Goal: Information Seeking & Learning: Learn about a topic

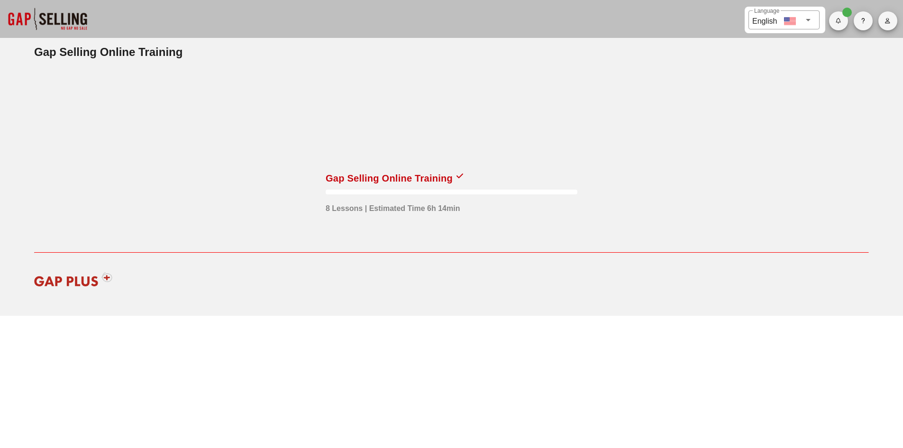
click at [358, 155] on div at bounding box center [452, 117] width 252 height 95
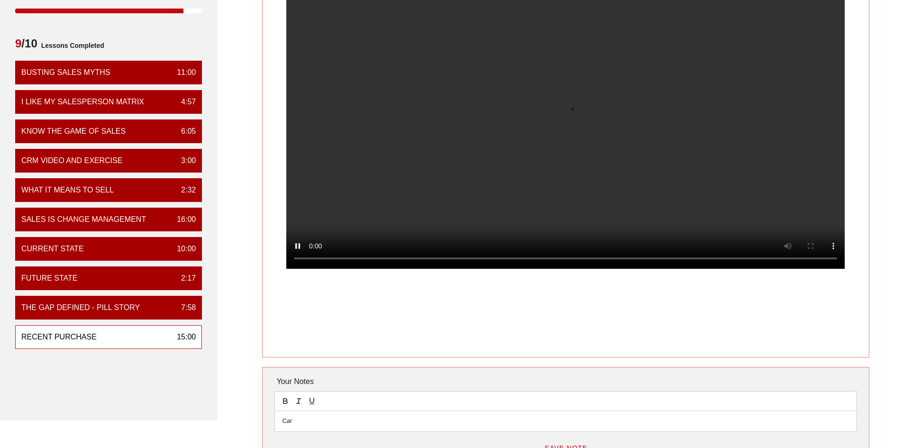
scroll to position [47, 0]
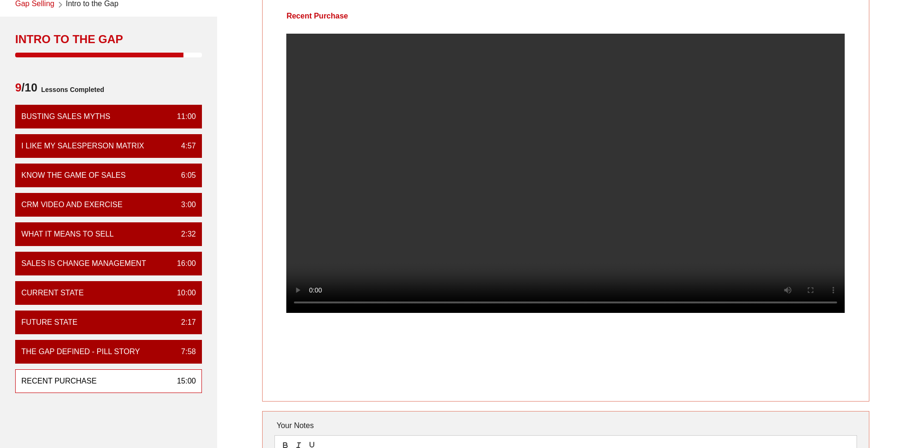
click at [94, 383] on div "Recent Purchase" at bounding box center [58, 380] width 75 height 11
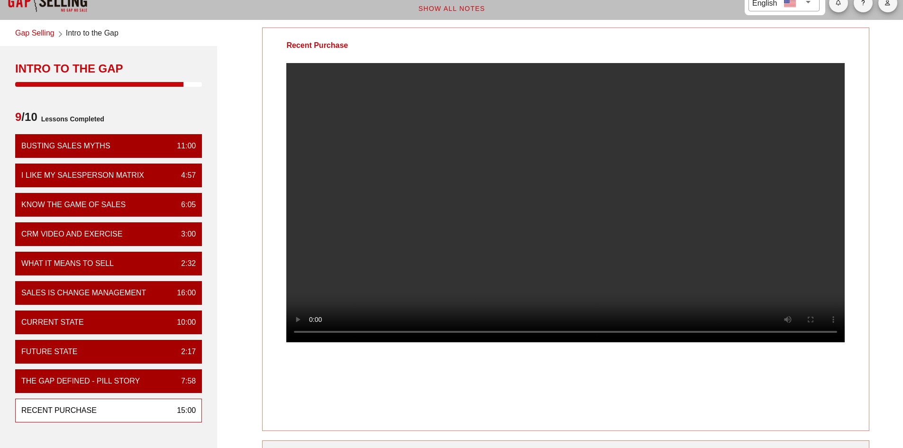
scroll to position [3, 0]
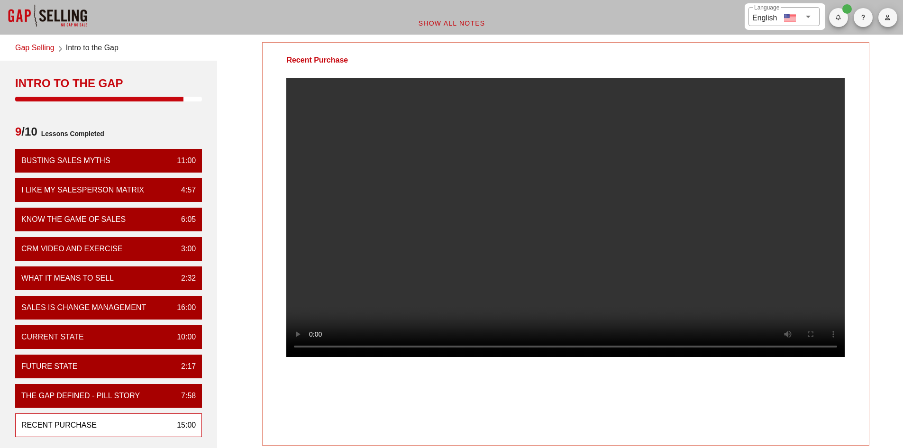
click at [46, 51] on link "Gap Selling" at bounding box center [34, 48] width 39 height 13
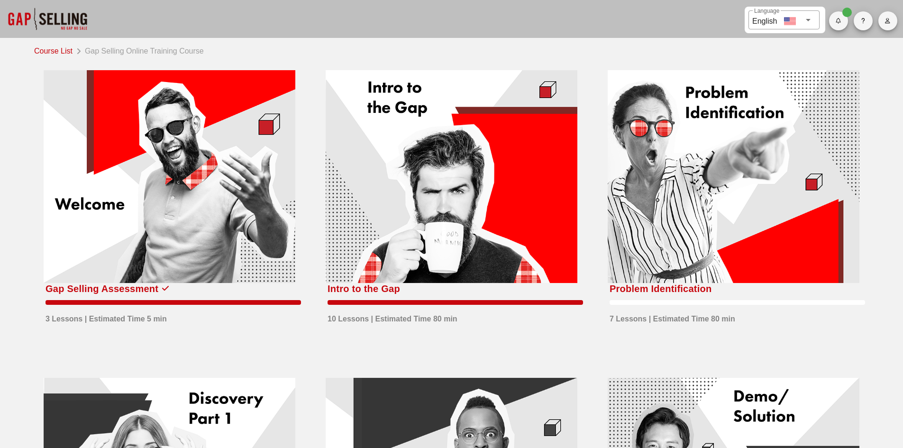
click at [677, 201] on div at bounding box center [734, 176] width 252 height 213
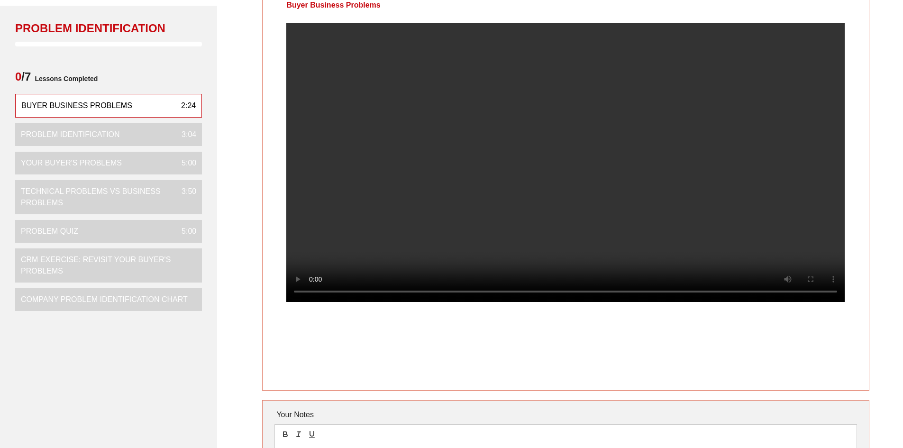
scroll to position [142, 0]
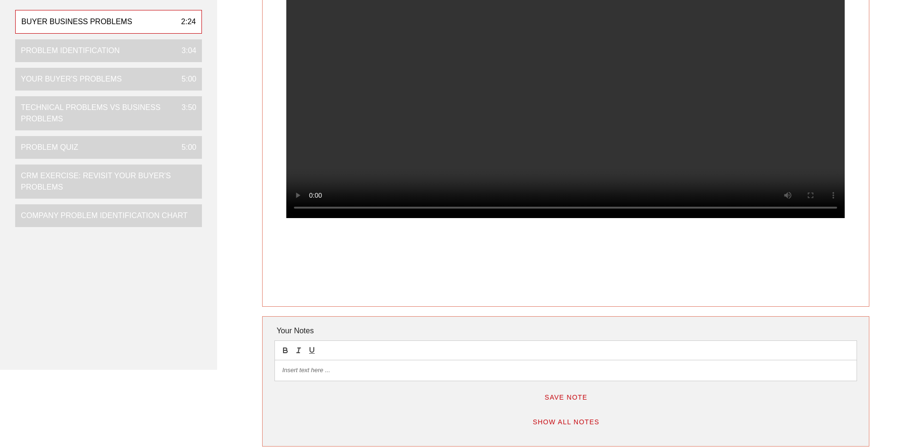
click at [318, 373] on p at bounding box center [565, 370] width 567 height 9
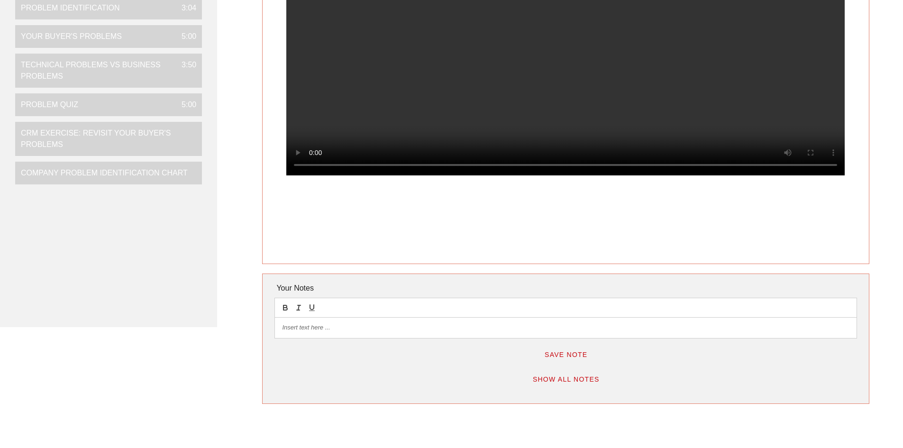
scroll to position [190, 0]
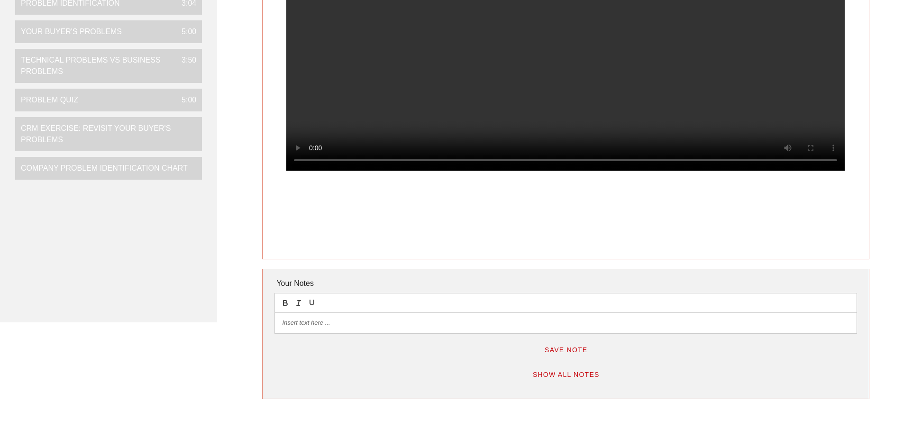
click at [323, 319] on p at bounding box center [565, 323] width 567 height 9
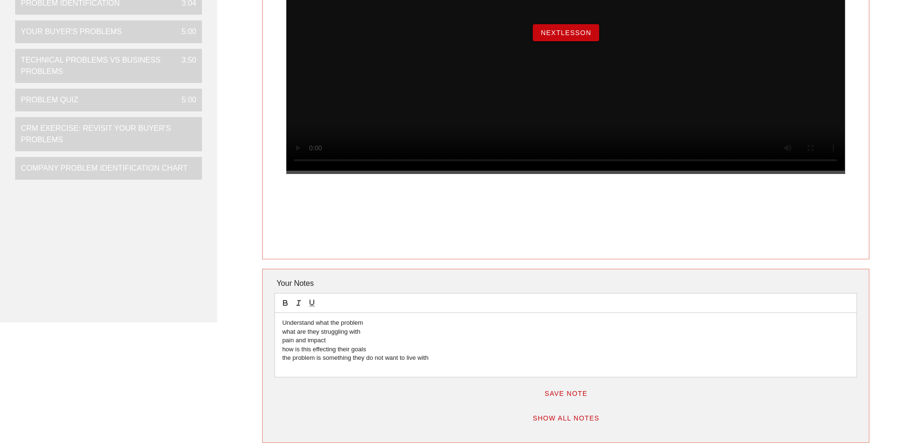
click at [440, 354] on p "the problem is something they do not want to live with" at bounding box center [565, 358] width 567 height 9
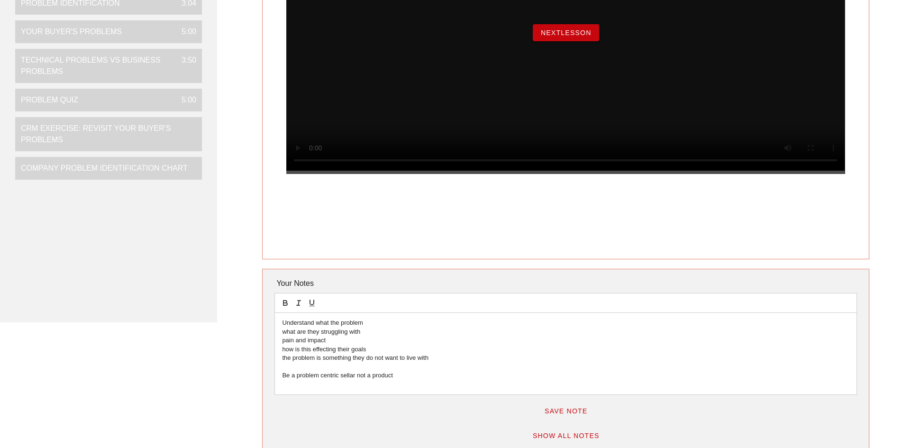
click at [565, 408] on span "Save Note" at bounding box center [566, 411] width 44 height 8
click at [565, 36] on span "NextLesson" at bounding box center [565, 33] width 51 height 8
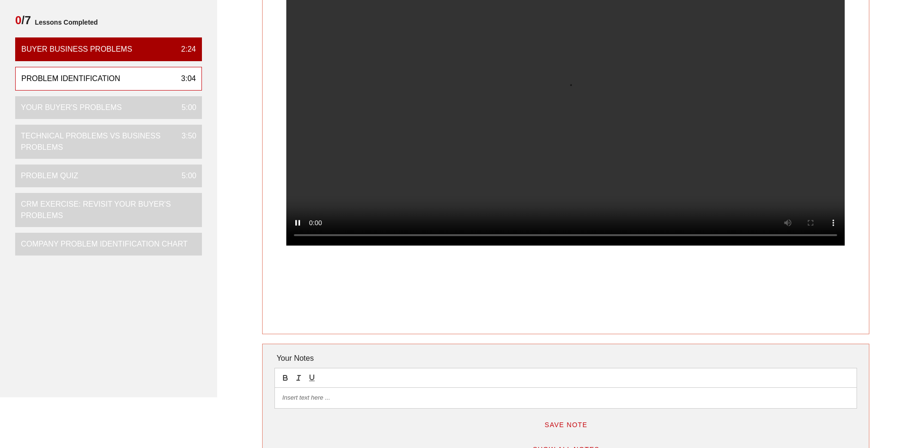
scroll to position [95, 0]
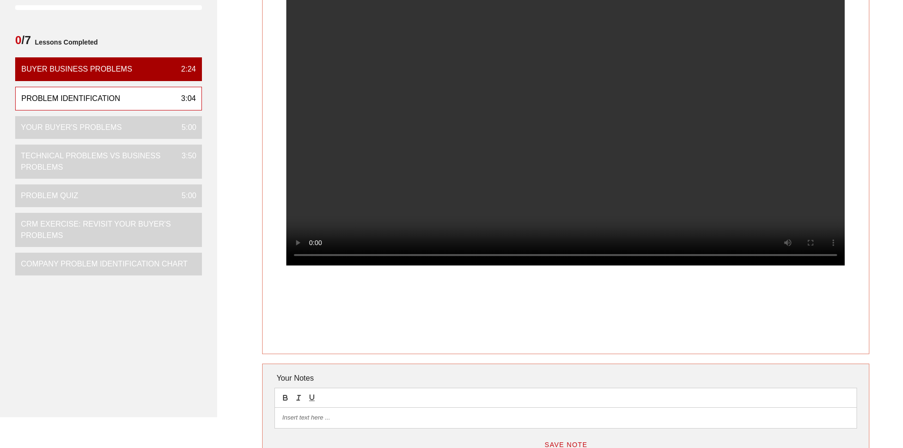
click at [318, 410] on div at bounding box center [565, 418] width 581 height 20
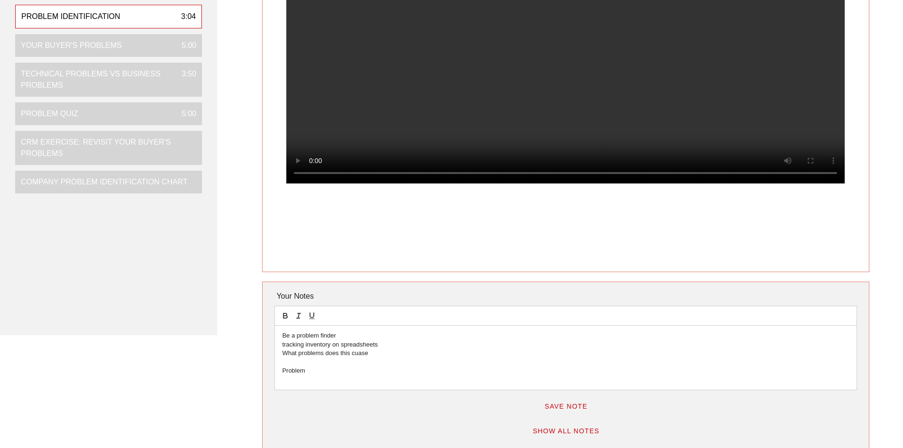
scroll to position [246, 0]
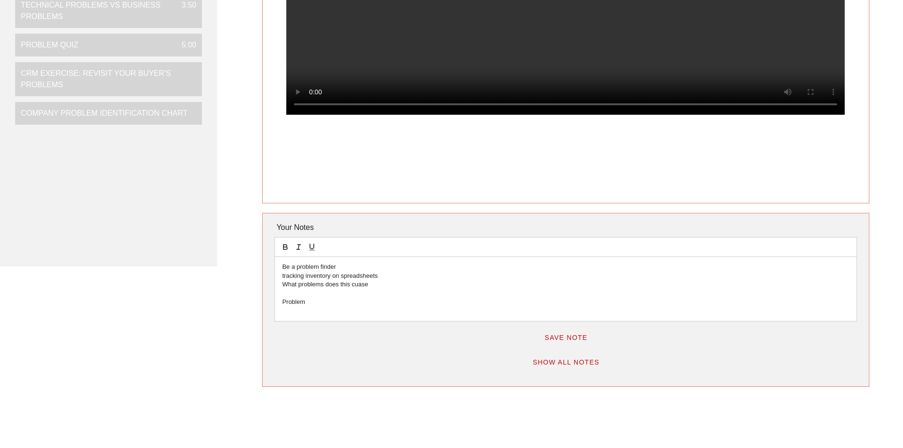
click at [316, 301] on p "Problem" at bounding box center [565, 302] width 567 height 9
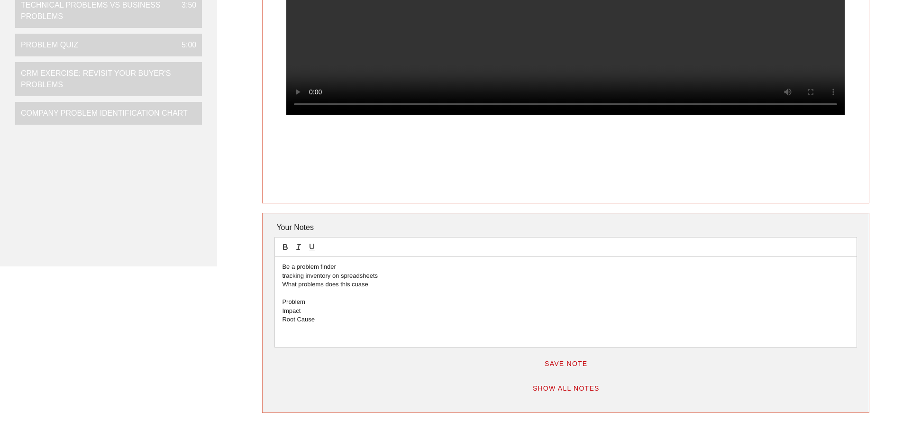
click at [316, 301] on p "Problem" at bounding box center [565, 302] width 567 height 9
drag, startPoint x: 324, startPoint y: 303, endPoint x: 368, endPoint y: 344, distance: 60.0
click at [368, 344] on div "Be a problem finder tracking inventory on spreadsheets What problems does this …" at bounding box center [565, 302] width 581 height 90
click at [329, 298] on p "Problem- [PERSON_NAME] helps with MRP" at bounding box center [565, 302] width 567 height 9
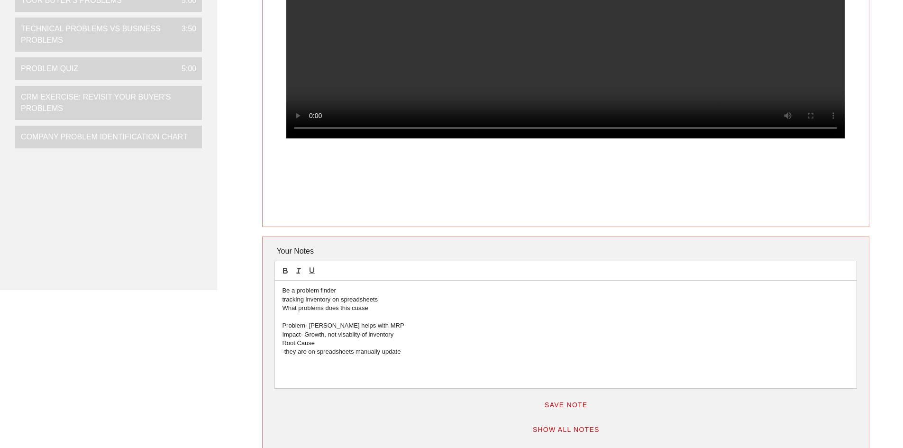
scroll to position [103, 0]
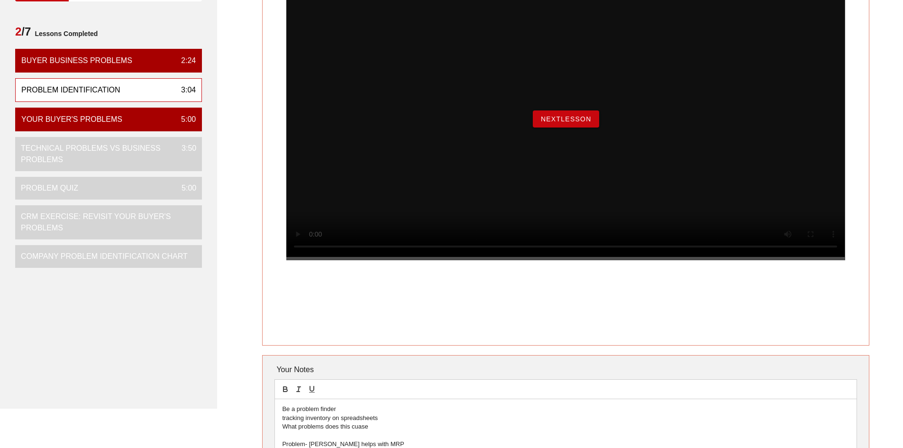
click at [553, 123] on span "NextLesson" at bounding box center [565, 119] width 51 height 8
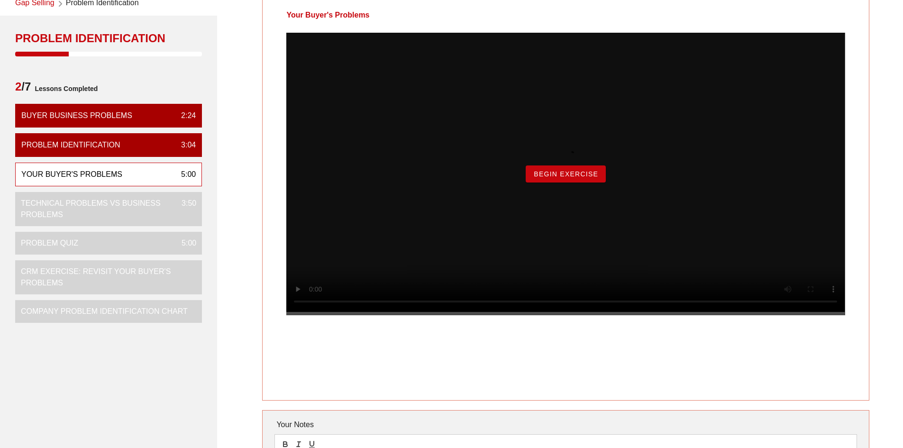
scroll to position [95, 0]
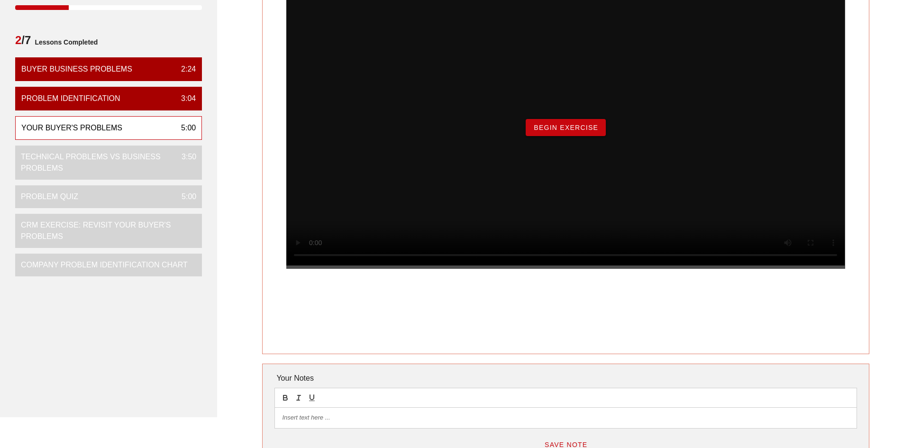
click at [581, 131] on span "Begin Exercise" at bounding box center [565, 128] width 65 height 8
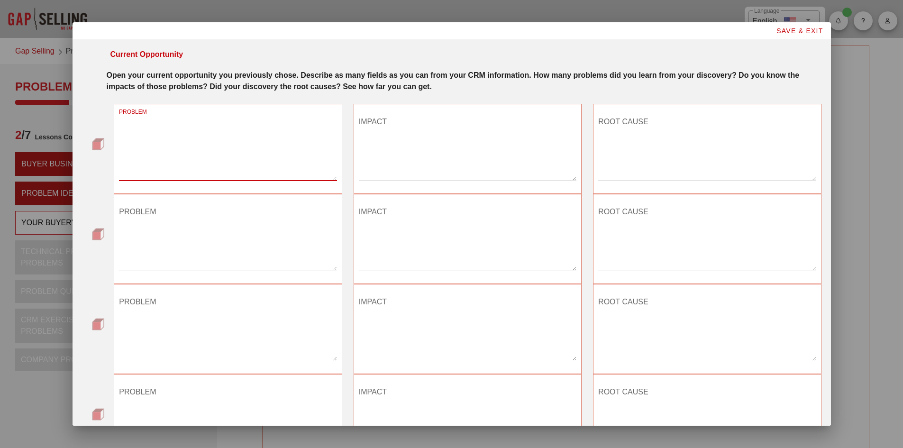
click at [179, 169] on textarea "PROBLEM" at bounding box center [228, 147] width 218 height 66
click at [474, 163] on textarea "IMPACT" at bounding box center [468, 147] width 218 height 66
click at [240, 249] on textarea "PROBLEM" at bounding box center [228, 237] width 218 height 66
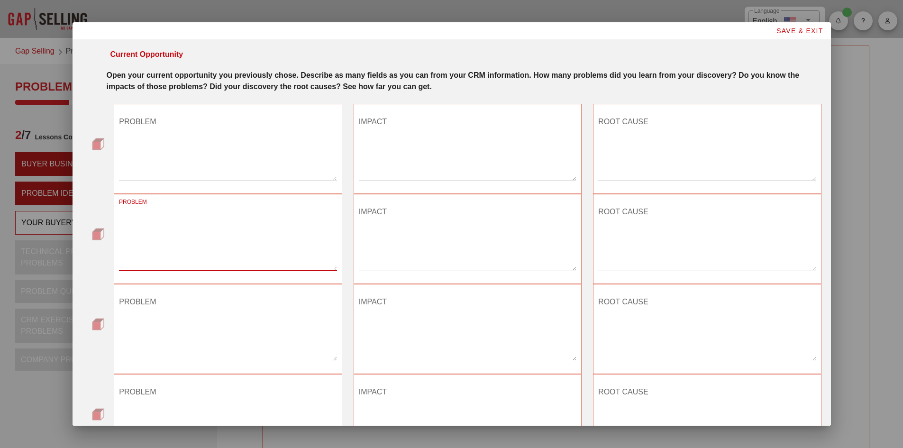
click at [245, 169] on textarea "PROBLEM" at bounding box center [228, 147] width 218 height 66
click at [165, 174] on textarea "PROBLEM" at bounding box center [228, 147] width 218 height 66
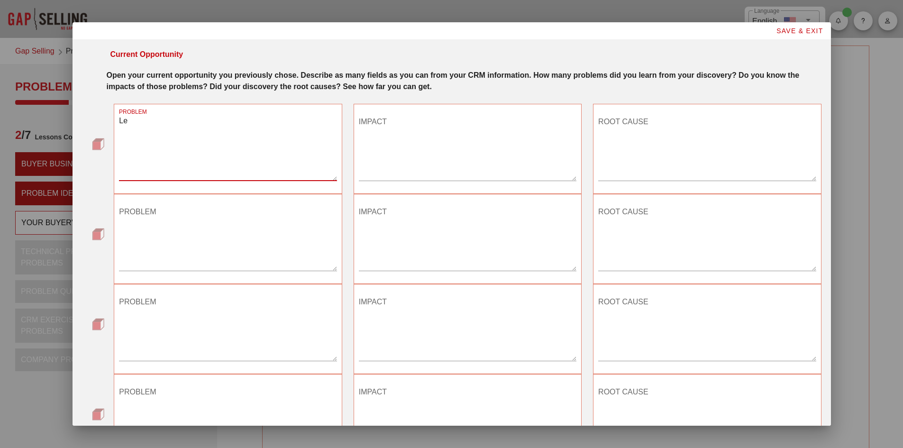
type textarea "L"
click at [166, 175] on textarea "[PERSON_NAME]" at bounding box center [228, 147] width 218 height 66
click at [209, 126] on textarea "[PERSON_NAME]" at bounding box center [228, 147] width 218 height 66
type textarea "[PERSON_NAME] Legacy system wants to get an updated tech stack"
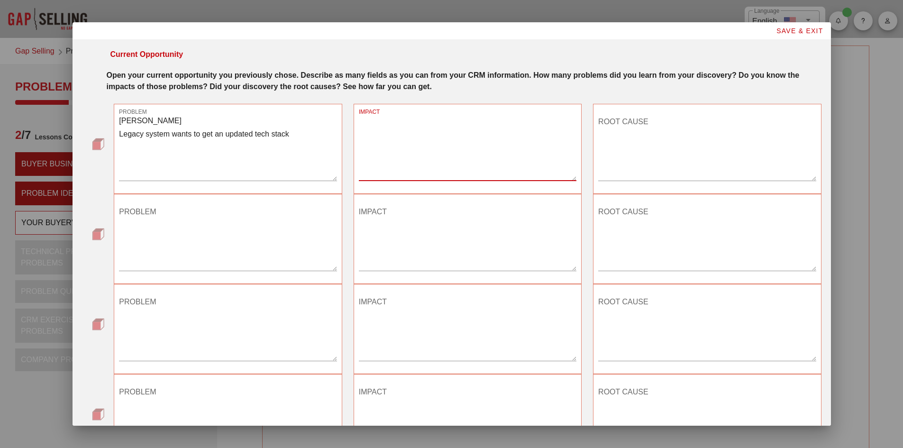
click at [378, 134] on textarea "IMPACT" at bounding box center [468, 147] width 218 height 66
type textarea "Out dated system desktop, no web based"
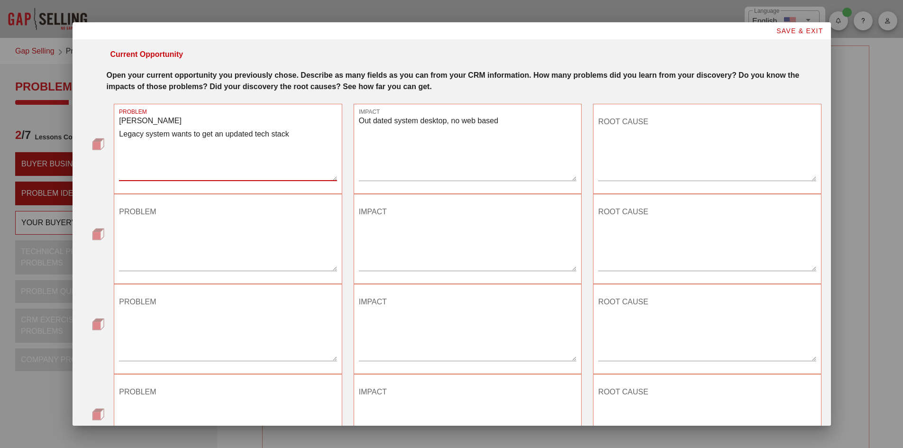
drag, startPoint x: 302, startPoint y: 136, endPoint x: 38, endPoint y: 138, distance: 264.5
click at [38, 138] on div "​ Language English Show All Notes Gap Selling Problem Identification Problem Id…" at bounding box center [451, 253] width 903 height 506
click at [263, 125] on textarea "[PERSON_NAME] Legacy system wants to get an updated tech stack" at bounding box center [228, 147] width 218 height 66
drag, startPoint x: 312, startPoint y: 136, endPoint x: 121, endPoint y: 118, distance: 191.8
click at [121, 118] on textarea "[PERSON_NAME] Legacy system wants to get an updated tech stack" at bounding box center [228, 147] width 218 height 66
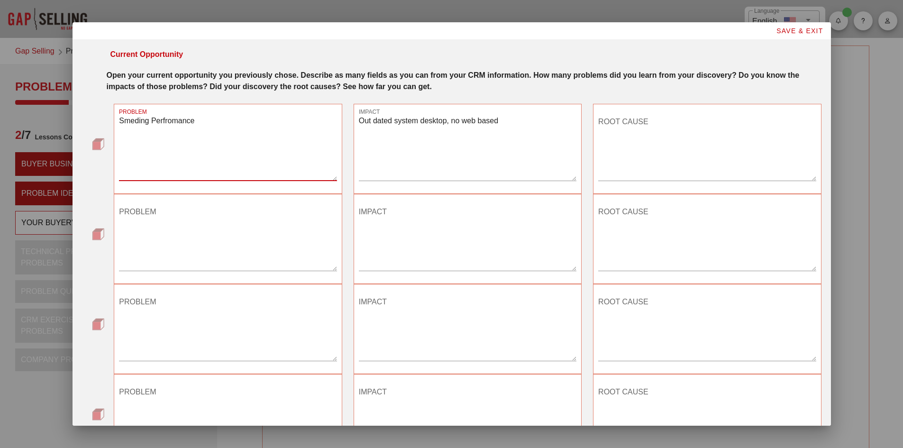
drag, startPoint x: 133, startPoint y: 117, endPoint x: 127, endPoint y: 138, distance: 22.8
click at [127, 138] on textarea "Smeding Perfromance" at bounding box center [228, 147] width 218 height 66
click at [136, 151] on textarea "Smeding Performance" at bounding box center [228, 147] width 218 height 66
click at [230, 116] on textarea "Smeding Performance" at bounding box center [228, 147] width 218 height 66
type textarea "Smeding Performance Inventory is on spreadsheets"
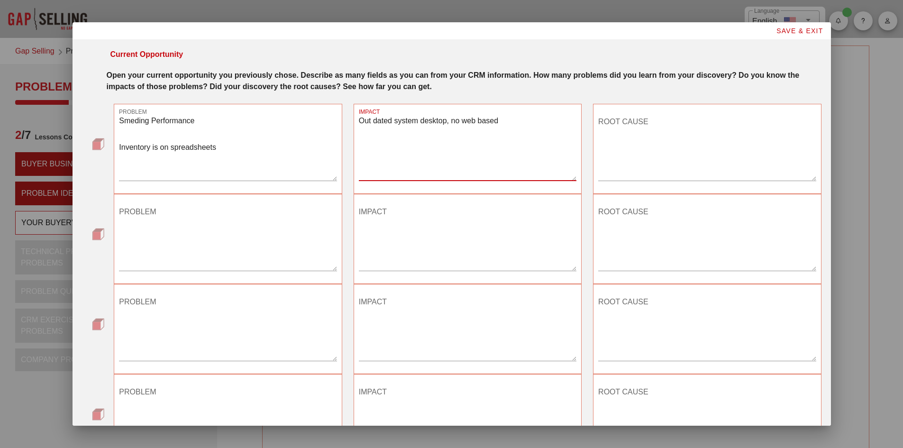
drag, startPoint x: 517, startPoint y: 120, endPoint x: 344, endPoint y: 123, distance: 173.0
click at [344, 123] on div "PROBLEM Smeding Performance Inventory is on spreadsheets IMPACT Out dated syste…" at bounding box center [467, 148] width 719 height 101
type textarea "Missed orders [PERSON_NAME] inventory orders Costs more money"
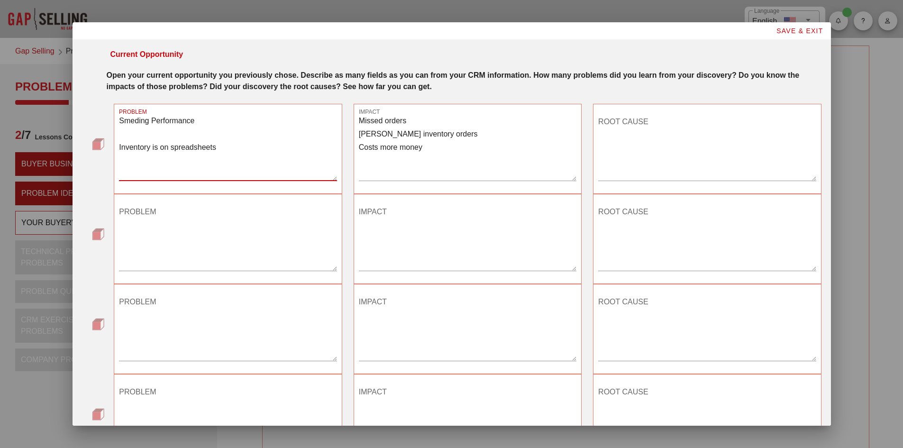
click at [223, 145] on textarea "Smeding Performance Inventory is on spreadsheets" at bounding box center [228, 147] width 218 height 66
type textarea "Smeding Performance Inventory is on spreadsheets Manual Inventory updating spre…"
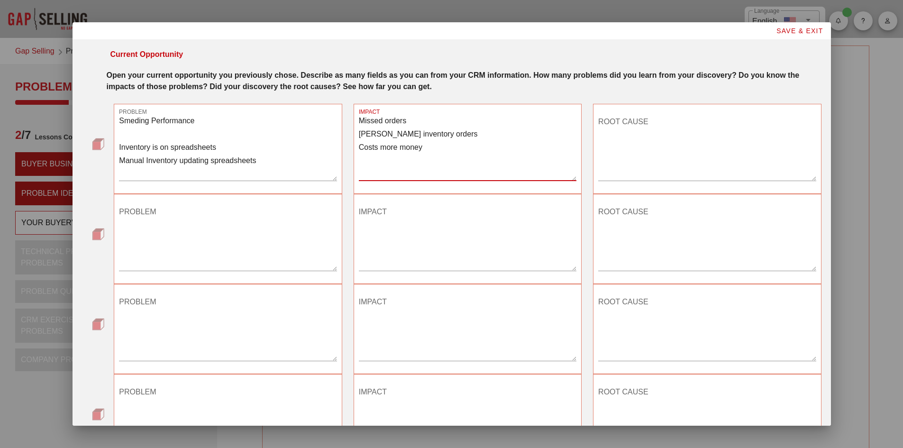
click at [426, 148] on textarea "Missed orders [PERSON_NAME] inventory orders Costs more money" at bounding box center [468, 147] width 218 height 66
type textarea "Missed orders Rushed inventory orders Costs more money to order more inventory …"
click at [628, 140] on textarea "ROOT CAUSE" at bounding box center [707, 147] width 218 height 66
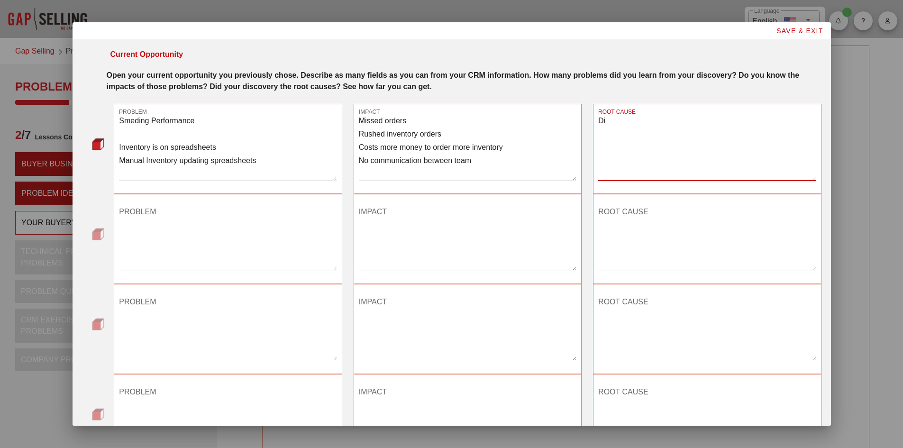
type textarea "D"
type textarea "No system in place"
click at [266, 158] on textarea "Smeding Performance Inventory is on spreadsheets Manual Inventory updating spre…" at bounding box center [228, 147] width 218 height 66
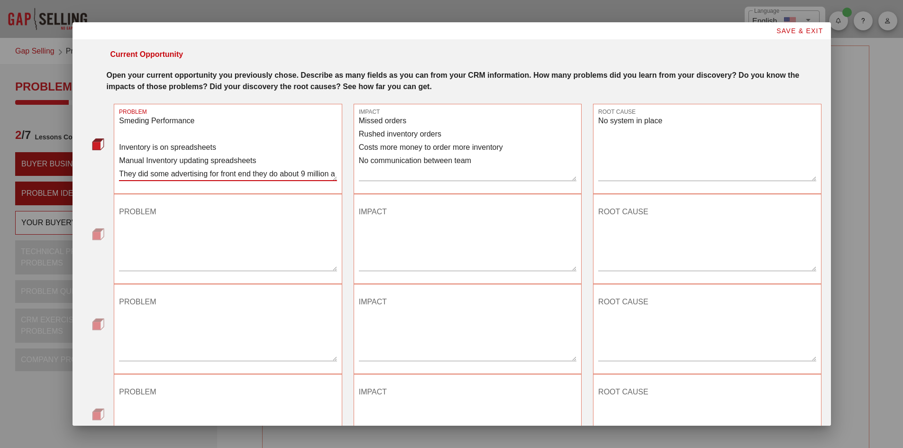
type textarea "Smeding Performance Inventory is on spreadsheets Manual Inventory updating spre…"
click at [489, 163] on textarea "Missed orders Rushed inventory orders Costs more money to order more inventory …" at bounding box center [468, 147] width 218 height 66
drag, startPoint x: 501, startPoint y: 155, endPoint x: 356, endPoint y: 108, distance: 152.0
click at [356, 108] on div "IMPACT Missed orders Rushed inventory orders Costs more money to order more inv…" at bounding box center [468, 149] width 228 height 90
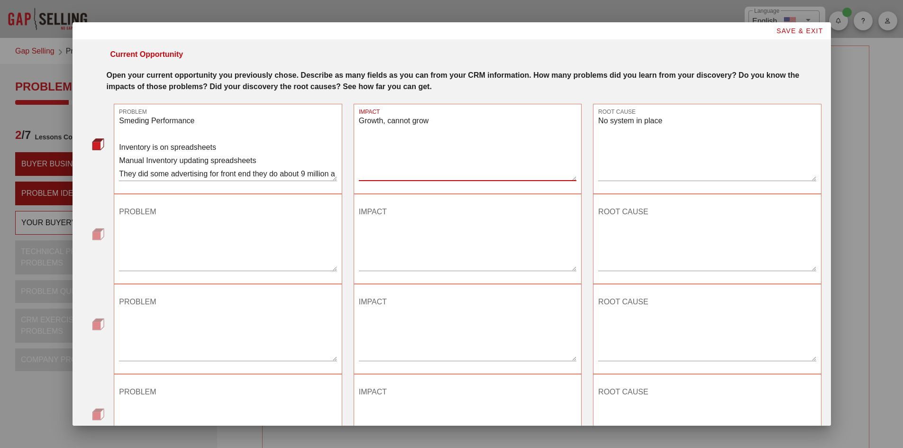
click at [441, 127] on textarea "Growth, cannot grow" at bounding box center [468, 147] width 218 height 66
type textarea "Growth, cannot grow with out a system in place"
drag, startPoint x: 685, startPoint y: 120, endPoint x: 572, endPoint y: 124, distance: 113.3
click at [572, 124] on div "PROBLEM Smeding Performance Inventory is on spreadsheets Manual Inventory updat…" at bounding box center [467, 148] width 719 height 101
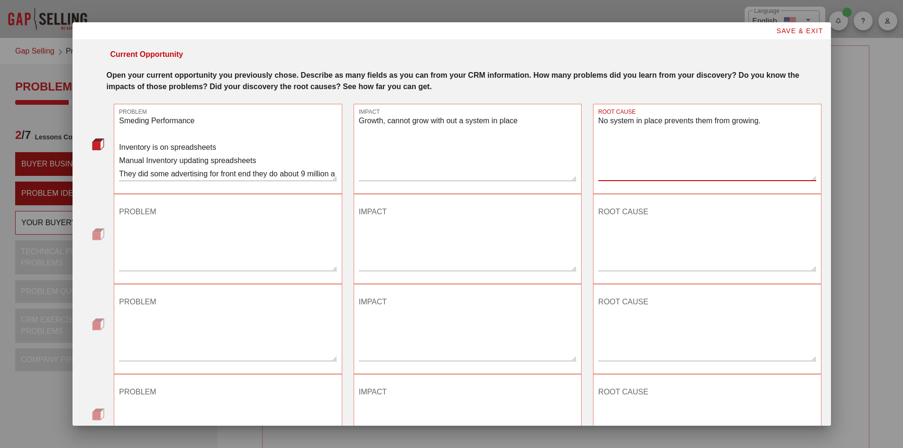
type textarea "No system in place prevents them from growing."
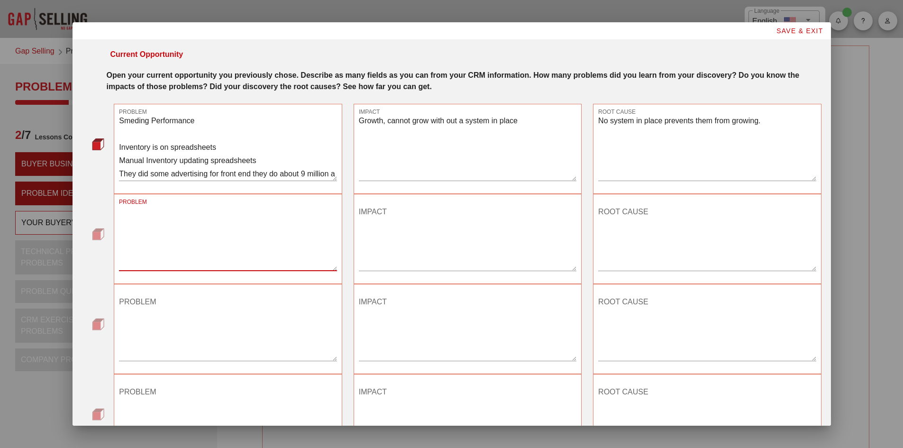
click at [142, 234] on textarea "PROBLEM" at bounding box center [228, 237] width 218 height 66
click at [373, 228] on textarea "IMPACT" at bounding box center [468, 237] width 218 height 66
type textarea "Growing business also getting ready to franchise Tracking inventory on spreadsh…"
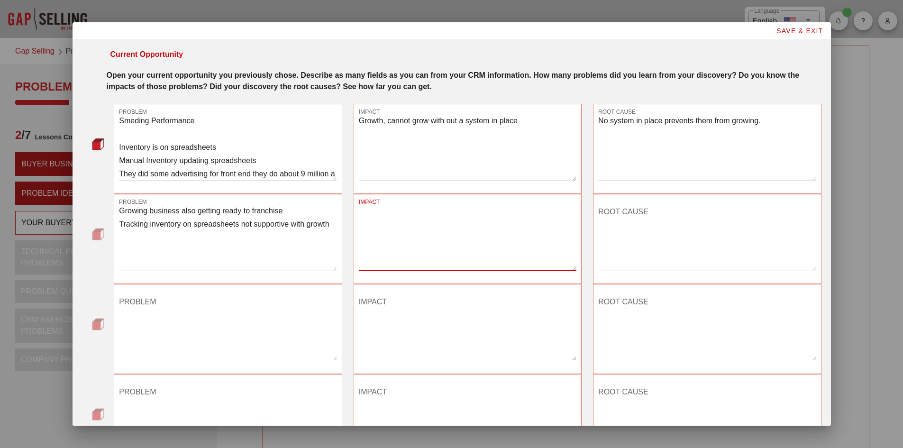
click at [371, 233] on textarea "IMPACT" at bounding box center [468, 237] width 218 height 66
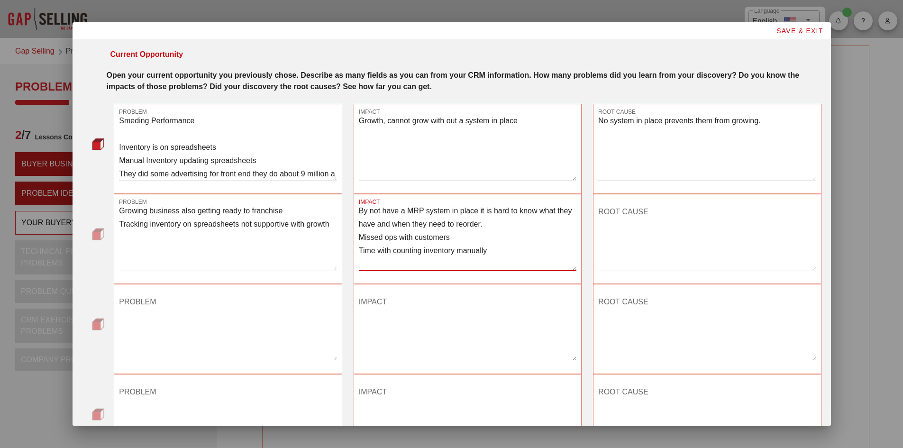
type textarea "By not have a MRP system in place it is hard to know what they have and when th…"
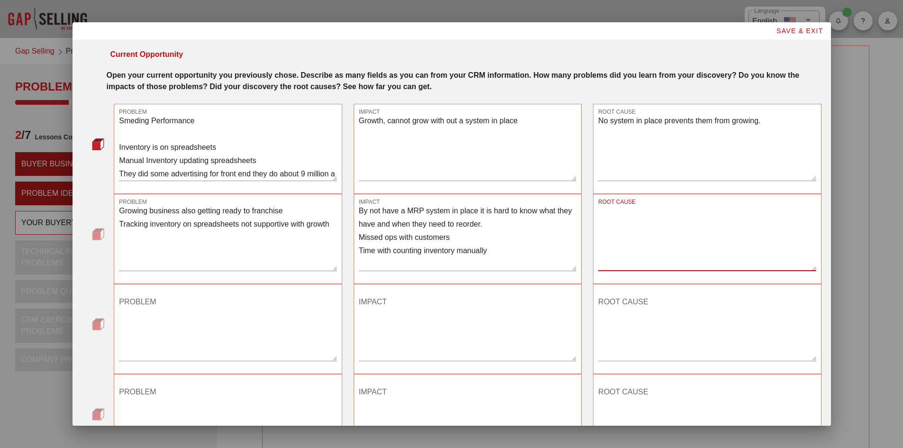
click at [629, 219] on textarea "ROOT CAUSE" at bounding box center [707, 237] width 218 height 66
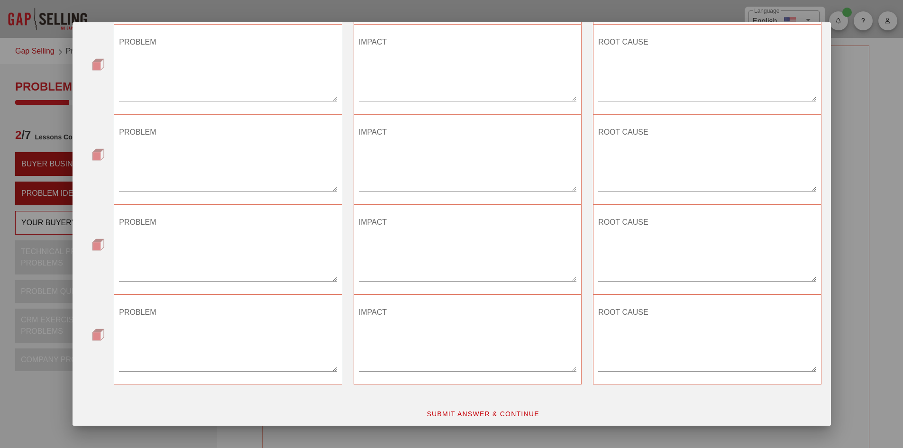
scroll to position [356, 0]
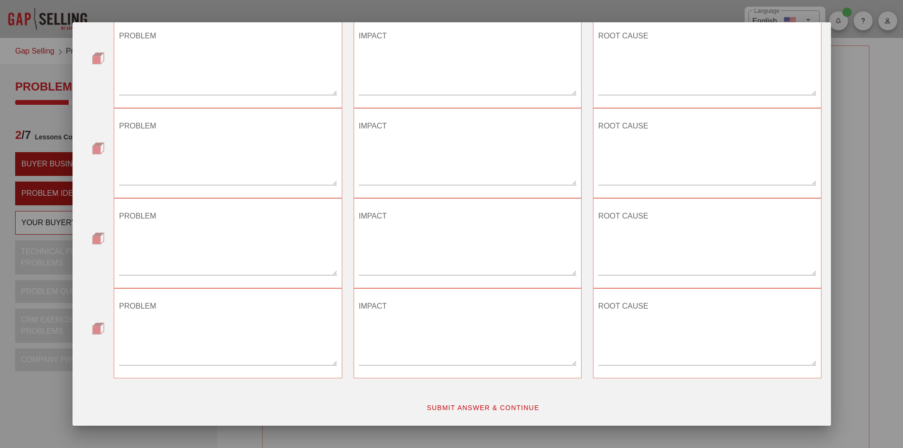
type textarea "Not having a system in place and tracking inventory on spreadsheets and manuall…"
click at [477, 405] on span "SUBMIT ANSWER & CONTINUE" at bounding box center [482, 408] width 113 height 8
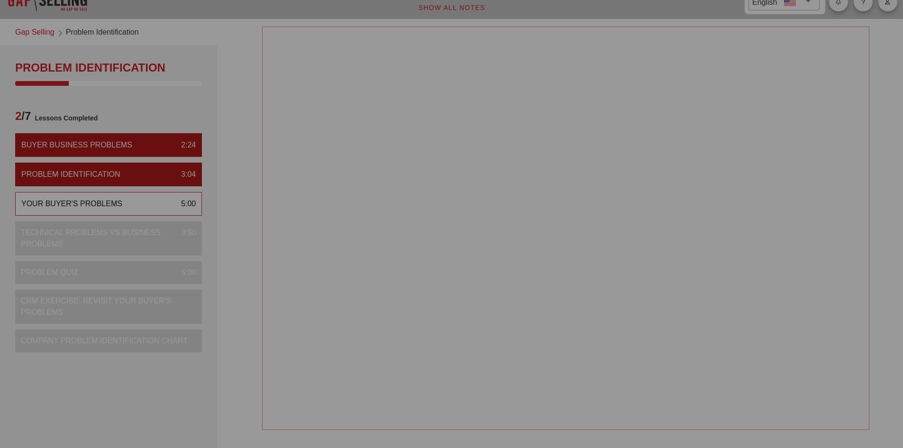
scroll to position [0, 0]
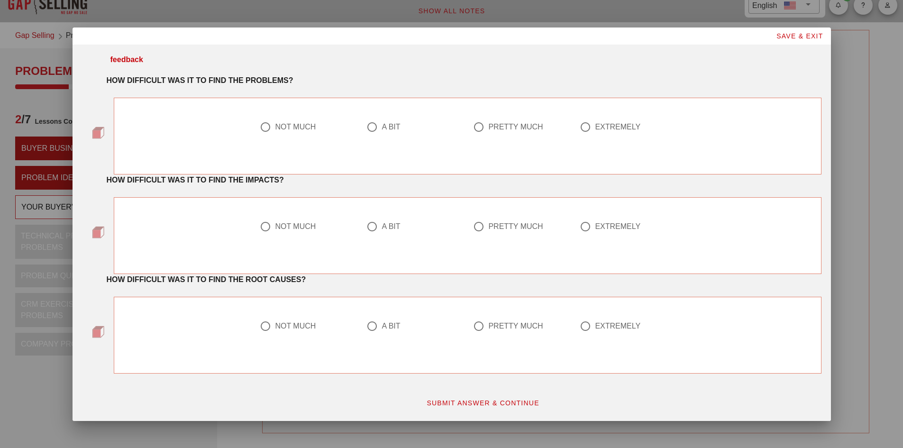
click at [268, 130] on div at bounding box center [265, 127] width 16 height 16
radio input "true"
click at [370, 227] on div at bounding box center [372, 227] width 16 height 16
radio input "true"
click at [372, 331] on div at bounding box center [372, 326] width 16 height 16
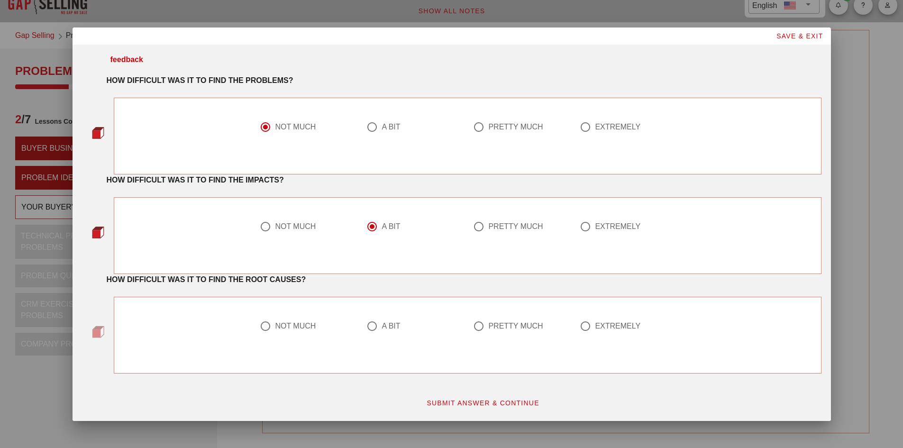
radio input "true"
click at [470, 405] on span "SUBMIT ANSWER & CONTINUE" at bounding box center [482, 403] width 113 height 8
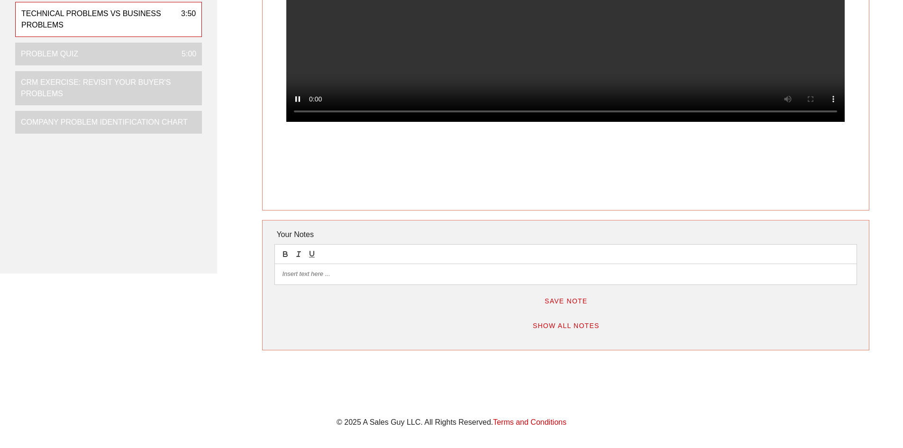
scroll to position [288, 0]
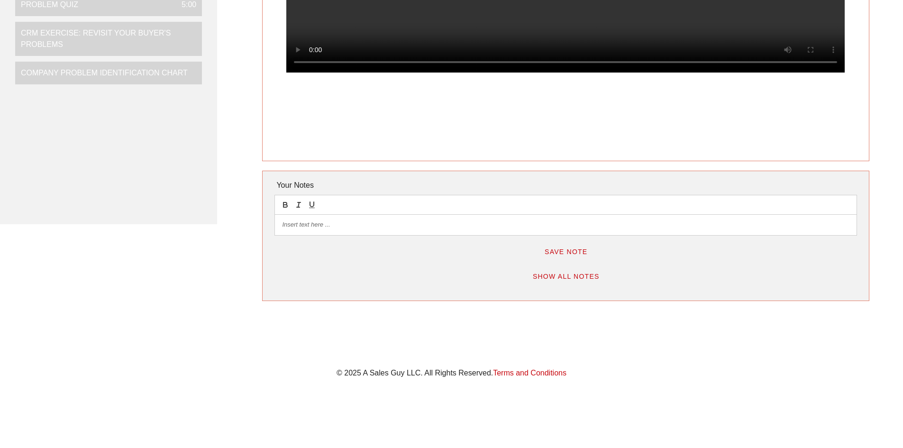
click at [352, 232] on div at bounding box center [565, 225] width 581 height 20
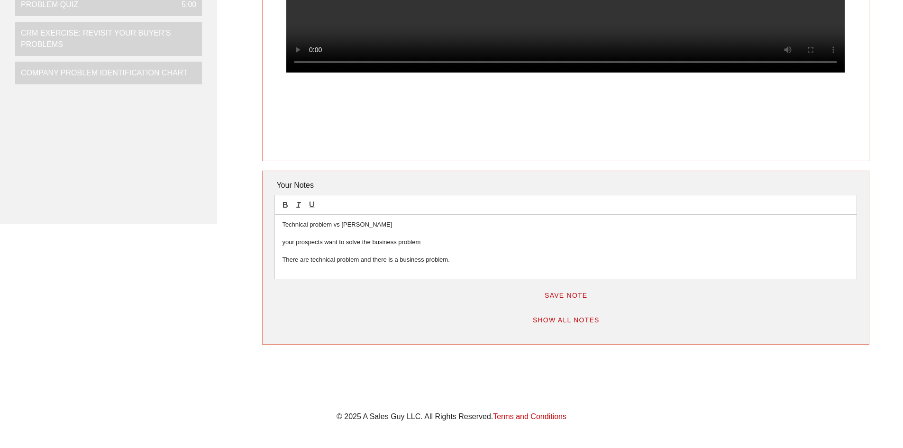
click at [455, 255] on p at bounding box center [565, 251] width 567 height 9
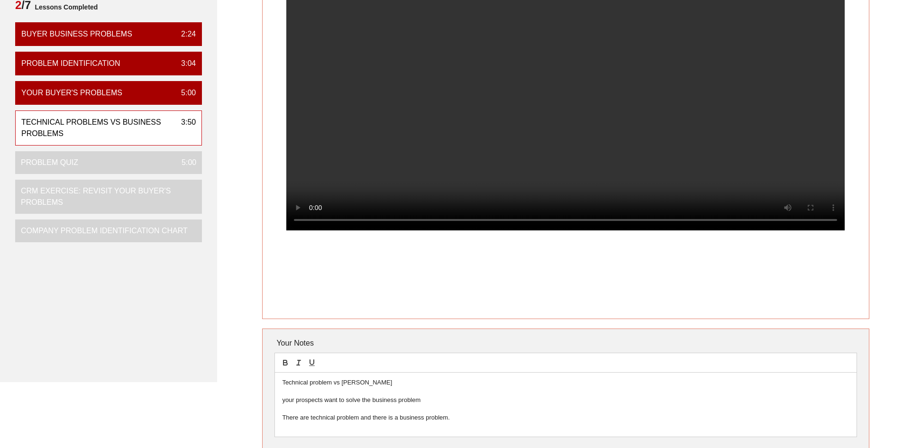
scroll to position [146, 0]
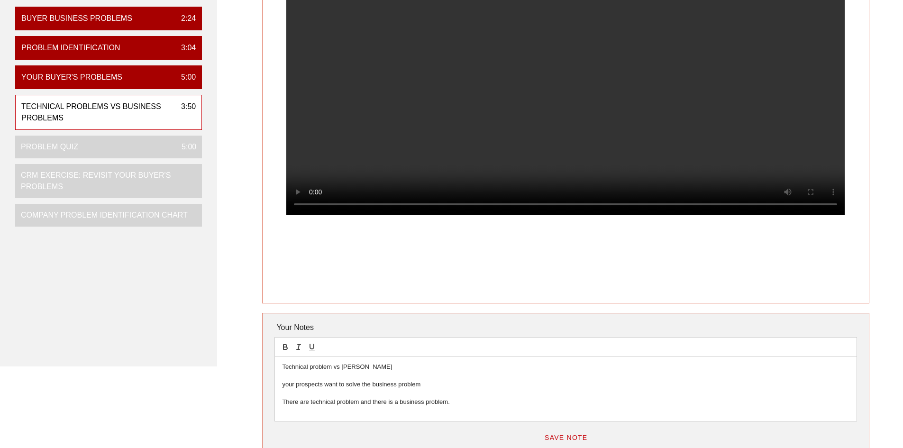
click at [486, 404] on p "There are technical problem and there is a business problem." at bounding box center [565, 402] width 567 height 9
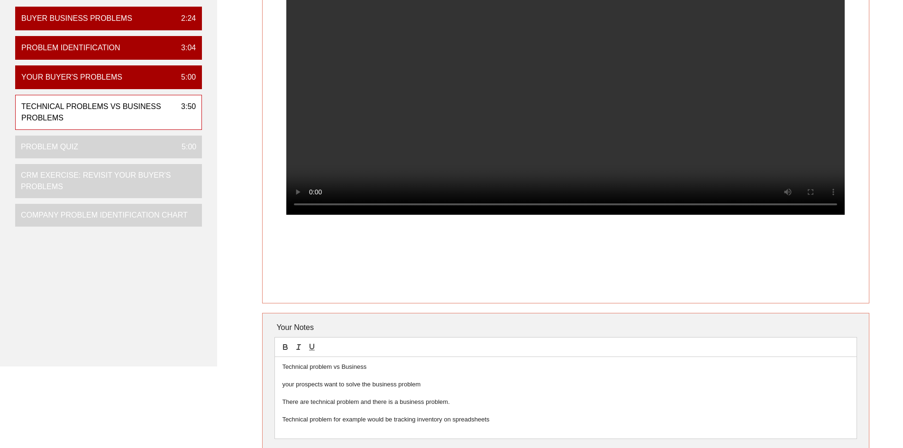
scroll to position [193, 0]
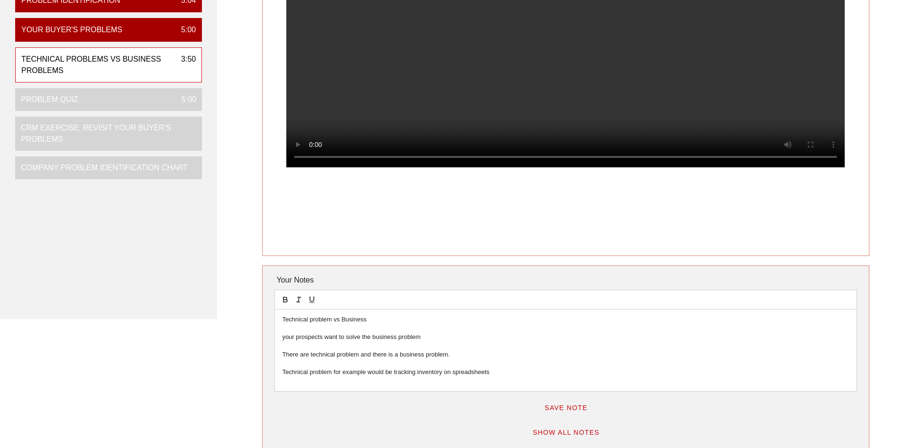
click at [497, 374] on p "Technical problem for example would be tracking inventory on spreadsheets" at bounding box center [565, 372] width 567 height 9
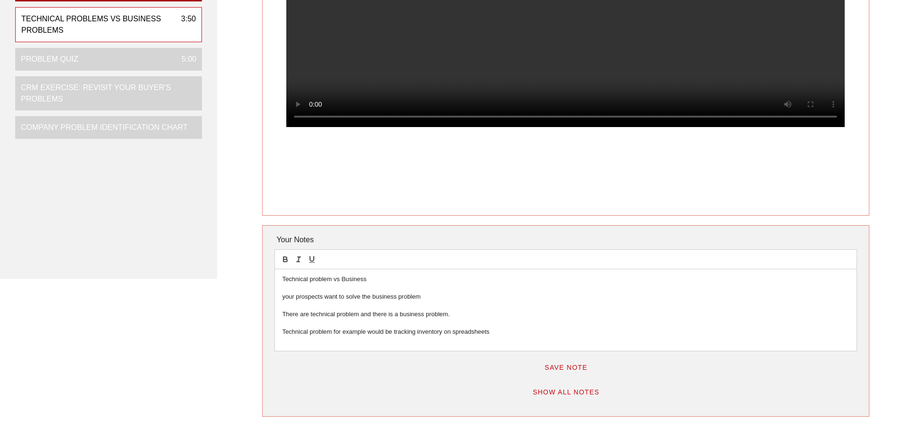
scroll to position [240, 0]
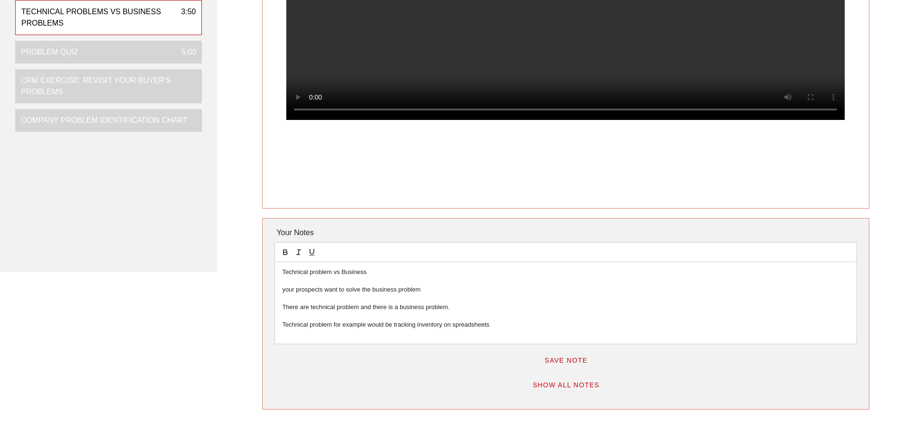
click at [512, 325] on p "Technical problem for example would be tracking inventory on spreadsheets" at bounding box center [565, 324] width 567 height 9
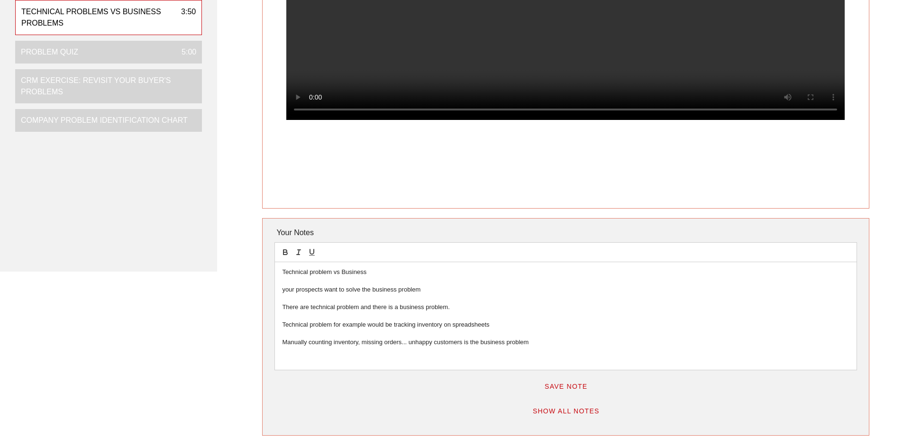
click at [316, 361] on p at bounding box center [565, 359] width 567 height 9
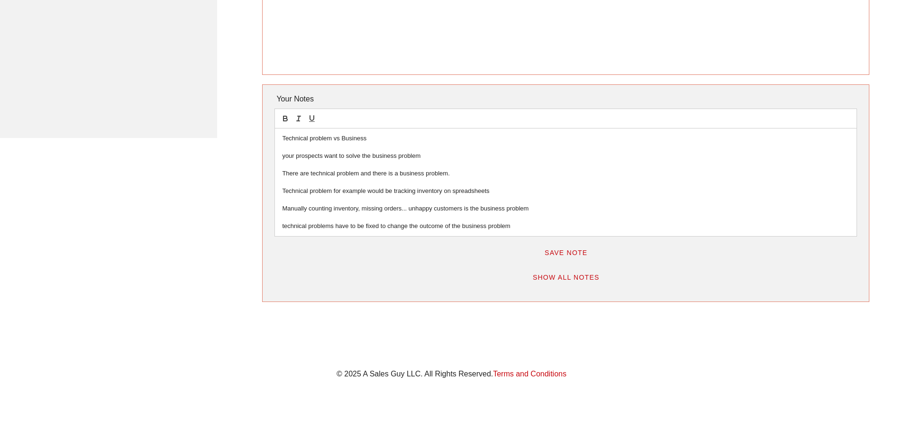
scroll to position [375, 0]
click at [531, 224] on p "technical problems have to be fixed to change the outcome of the business probl…" at bounding box center [565, 225] width 567 height 9
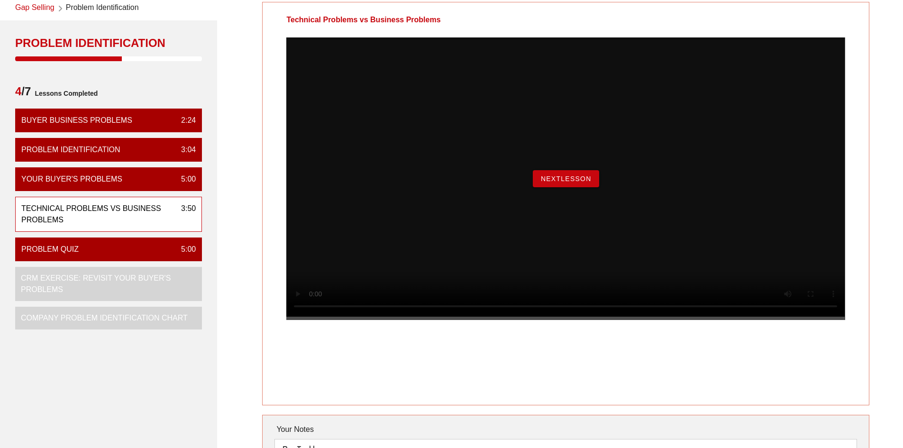
scroll to position [43, 0]
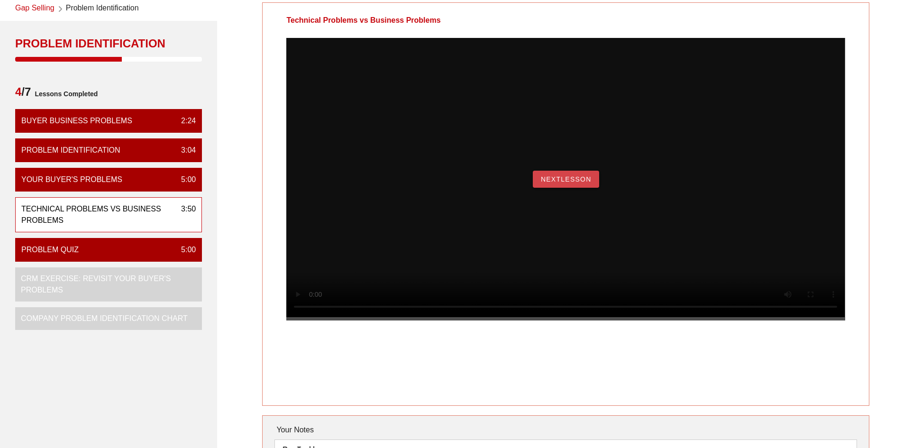
click at [562, 188] on button "NextLesson" at bounding box center [566, 179] width 66 height 17
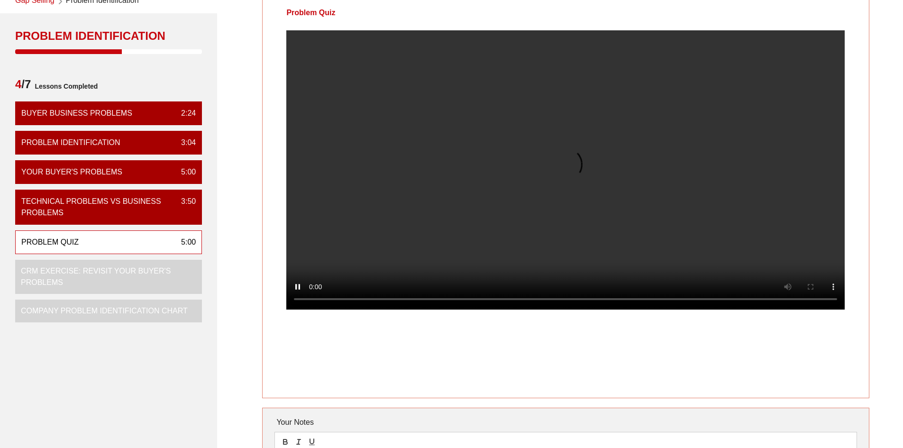
scroll to position [3, 0]
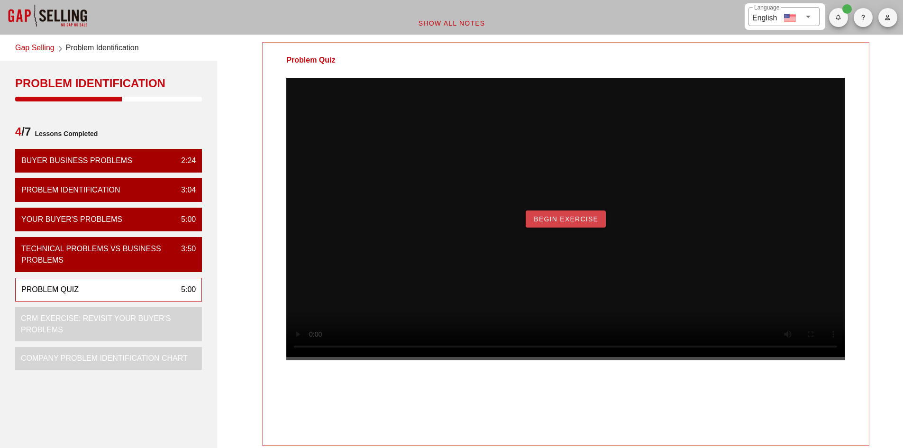
click at [592, 223] on span "Begin Exercise" at bounding box center [565, 219] width 65 height 8
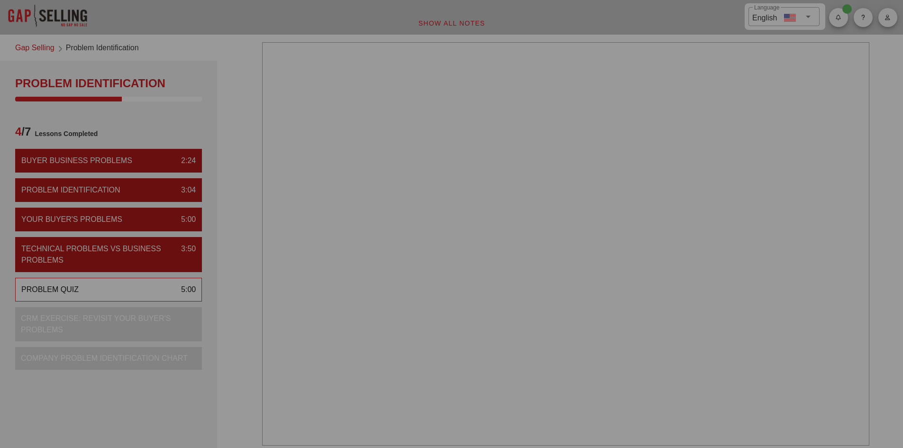
scroll to position [0, 0]
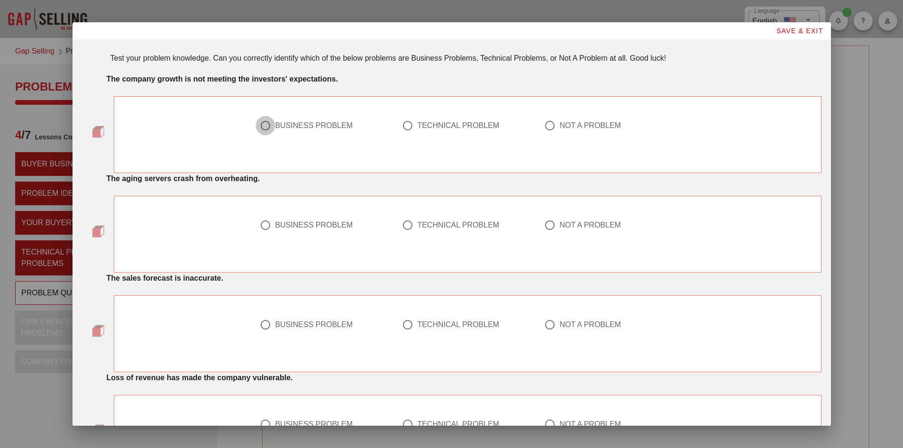
click at [264, 127] on div at bounding box center [265, 126] width 16 height 16
radio input "true"
click at [401, 228] on div at bounding box center [408, 225] width 16 height 16
radio input "true"
click at [262, 325] on div at bounding box center [265, 325] width 16 height 16
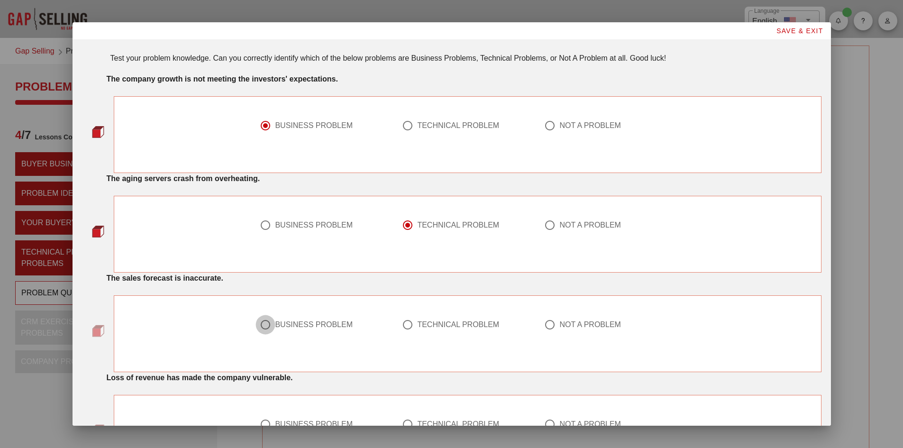
radio input "true"
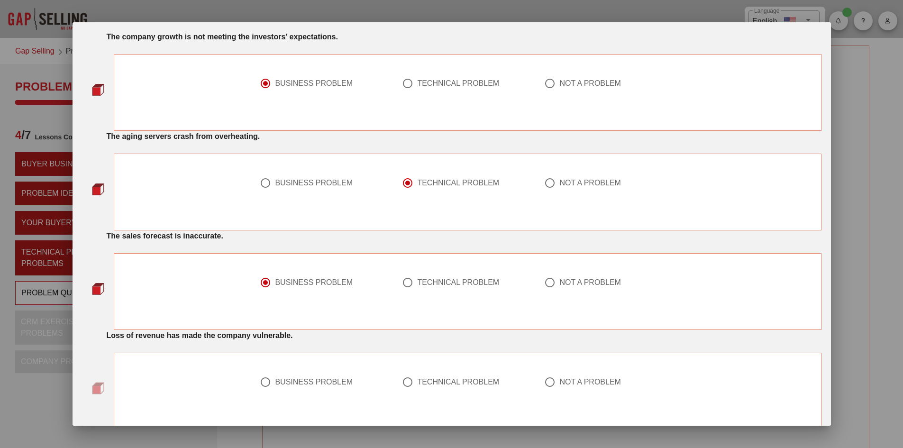
scroll to position [95, 0]
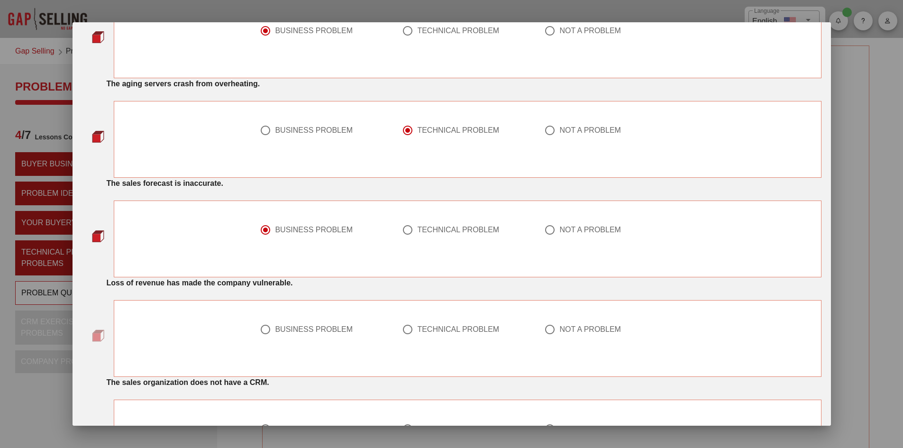
click at [261, 329] on div at bounding box center [265, 329] width 16 height 16
radio input "true"
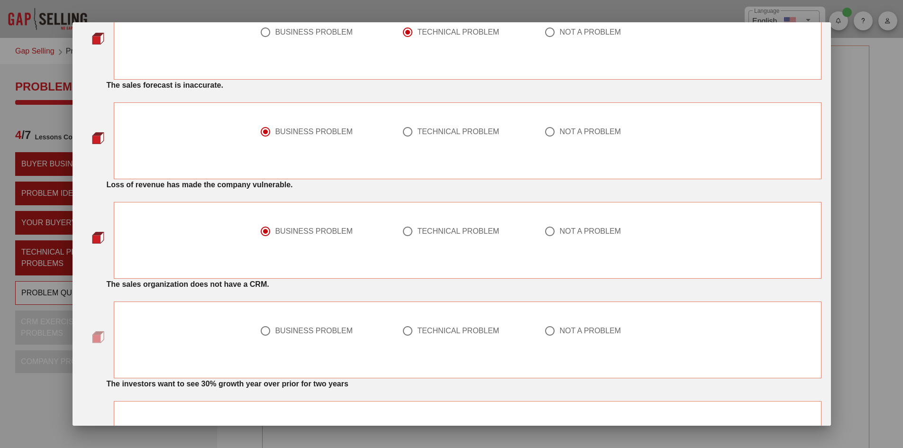
scroll to position [190, 0]
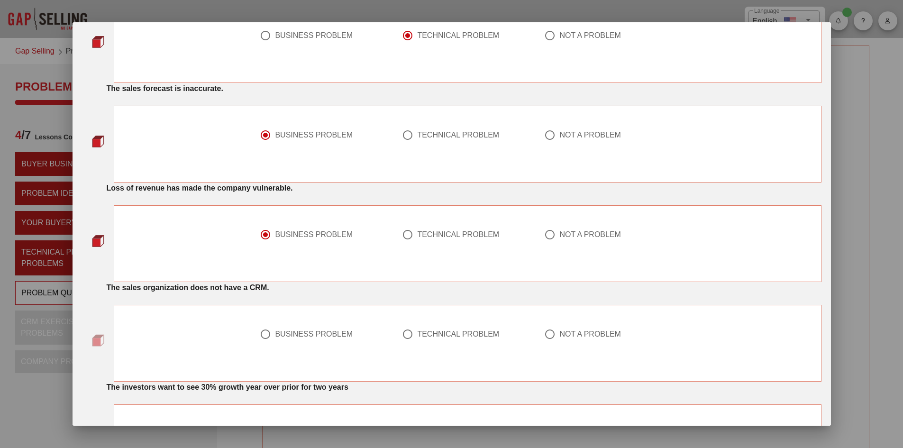
click at [402, 333] on div at bounding box center [408, 334] width 16 height 16
radio input "true"
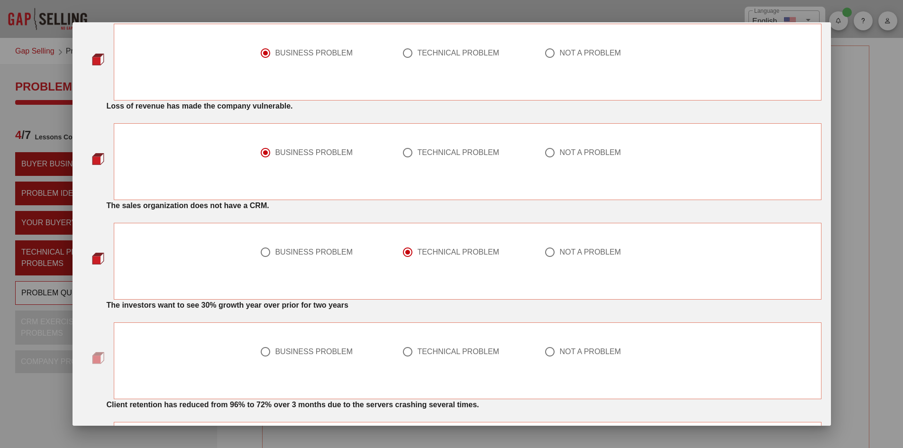
scroll to position [284, 0]
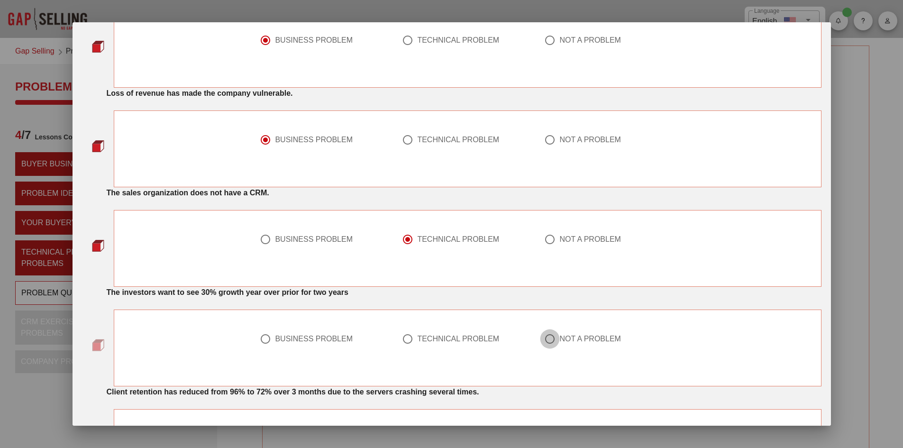
click at [551, 339] on div at bounding box center [550, 339] width 16 height 16
radio input "true"
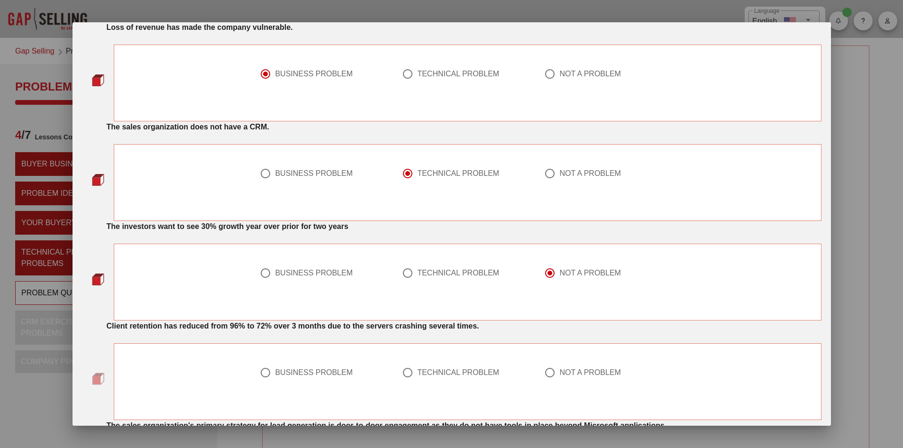
scroll to position [379, 0]
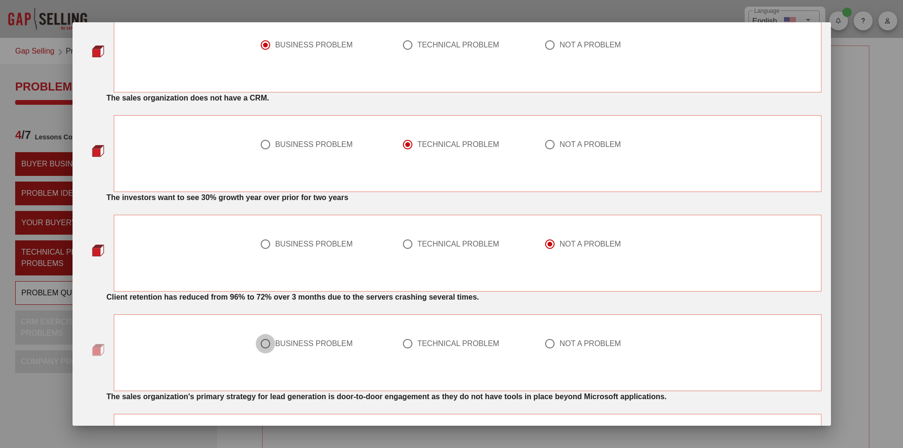
click at [260, 343] on div at bounding box center [265, 344] width 16 height 16
radio input "true"
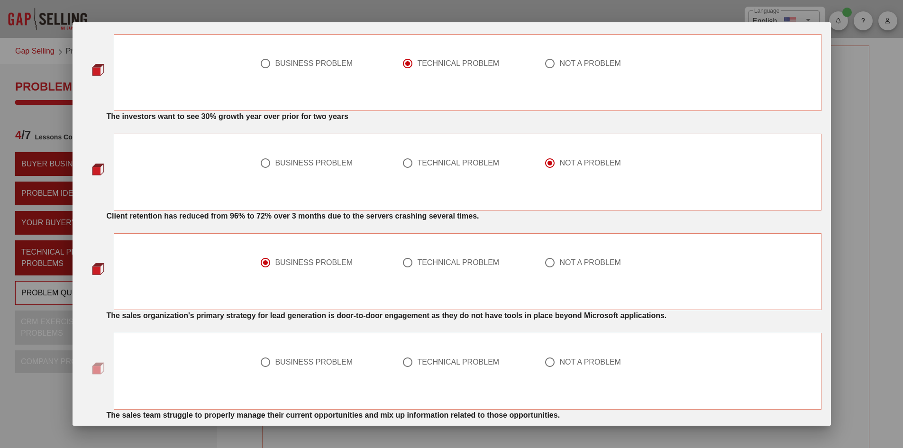
scroll to position [474, 0]
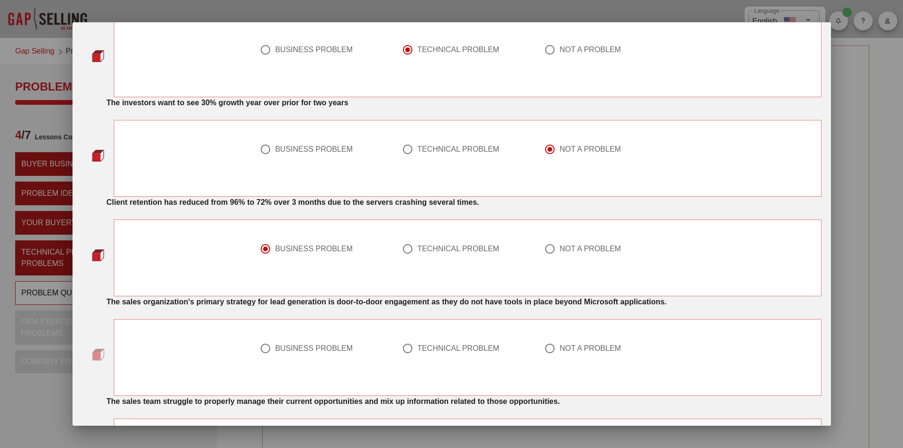
click at [403, 346] on div at bounding box center [408, 348] width 16 height 16
radio input "true"
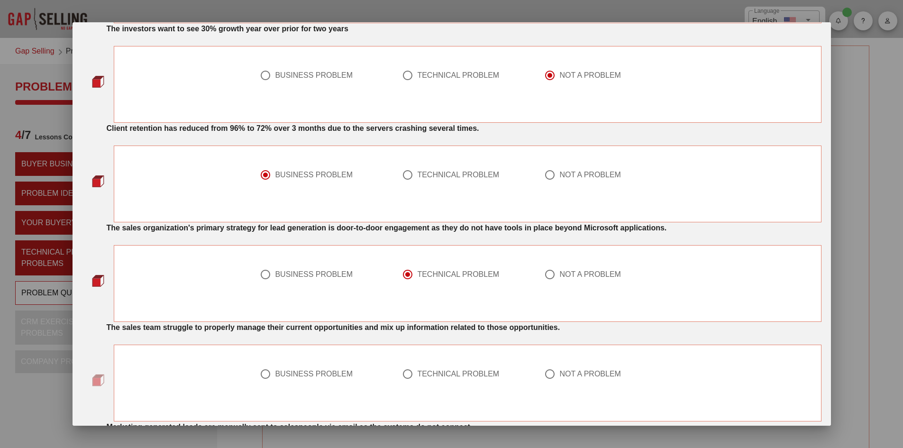
scroll to position [569, 0]
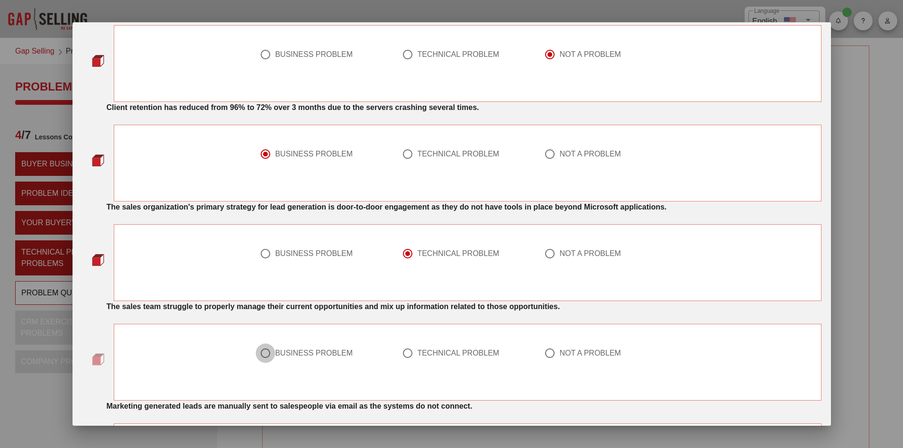
click at [266, 354] on div at bounding box center [265, 353] width 16 height 16
radio input "true"
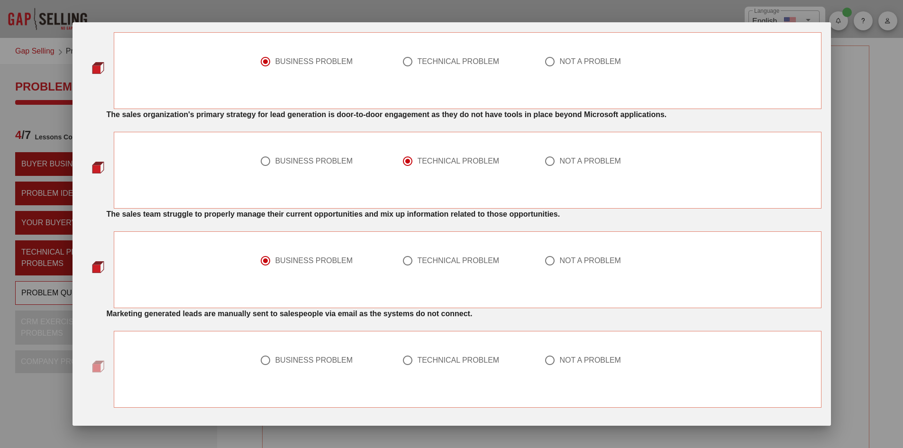
scroll to position [664, 0]
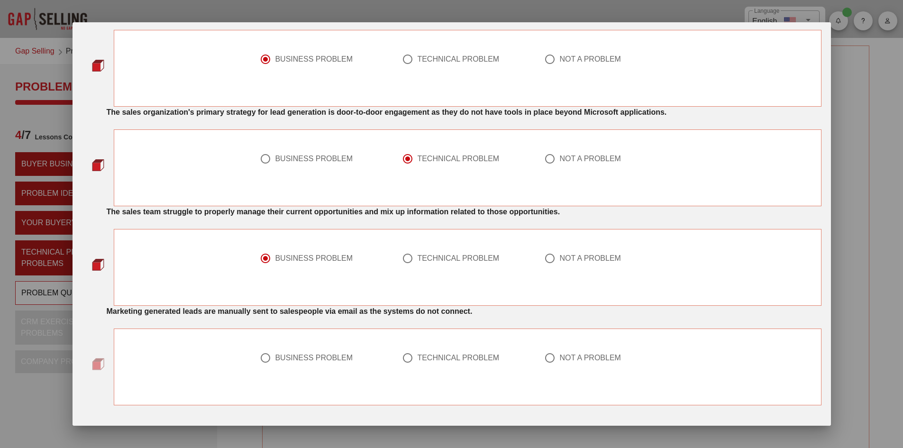
click at [403, 358] on div at bounding box center [408, 358] width 16 height 16
radio input "true"
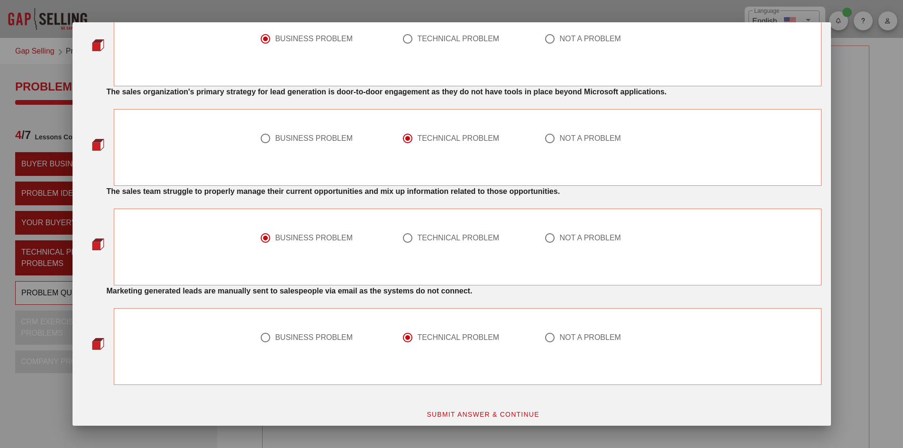
scroll to position [691, 0]
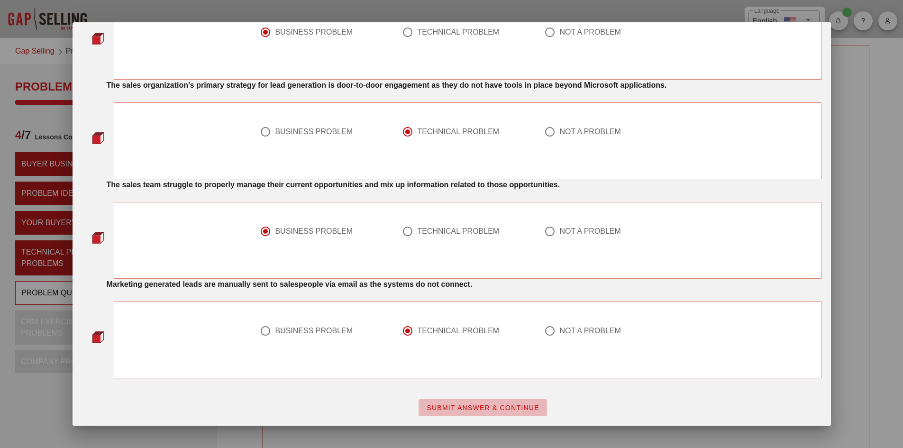
click at [461, 407] on span "SUBMIT ANSWER & CONTINUE" at bounding box center [482, 408] width 113 height 8
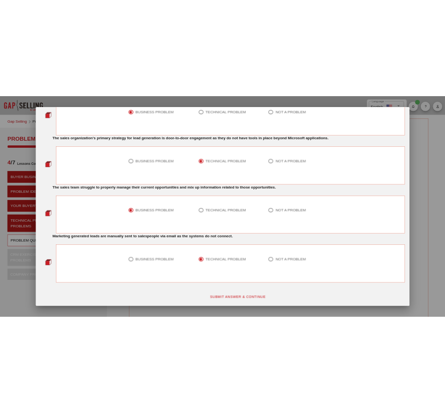
scroll to position [0, 0]
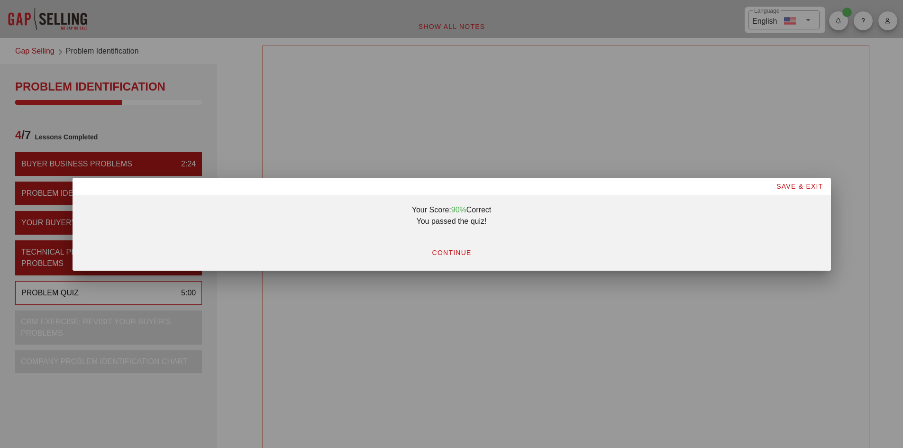
click at [453, 256] on button "CONTINUE" at bounding box center [451, 252] width 55 height 17
